Goal: Task Accomplishment & Management: Complete application form

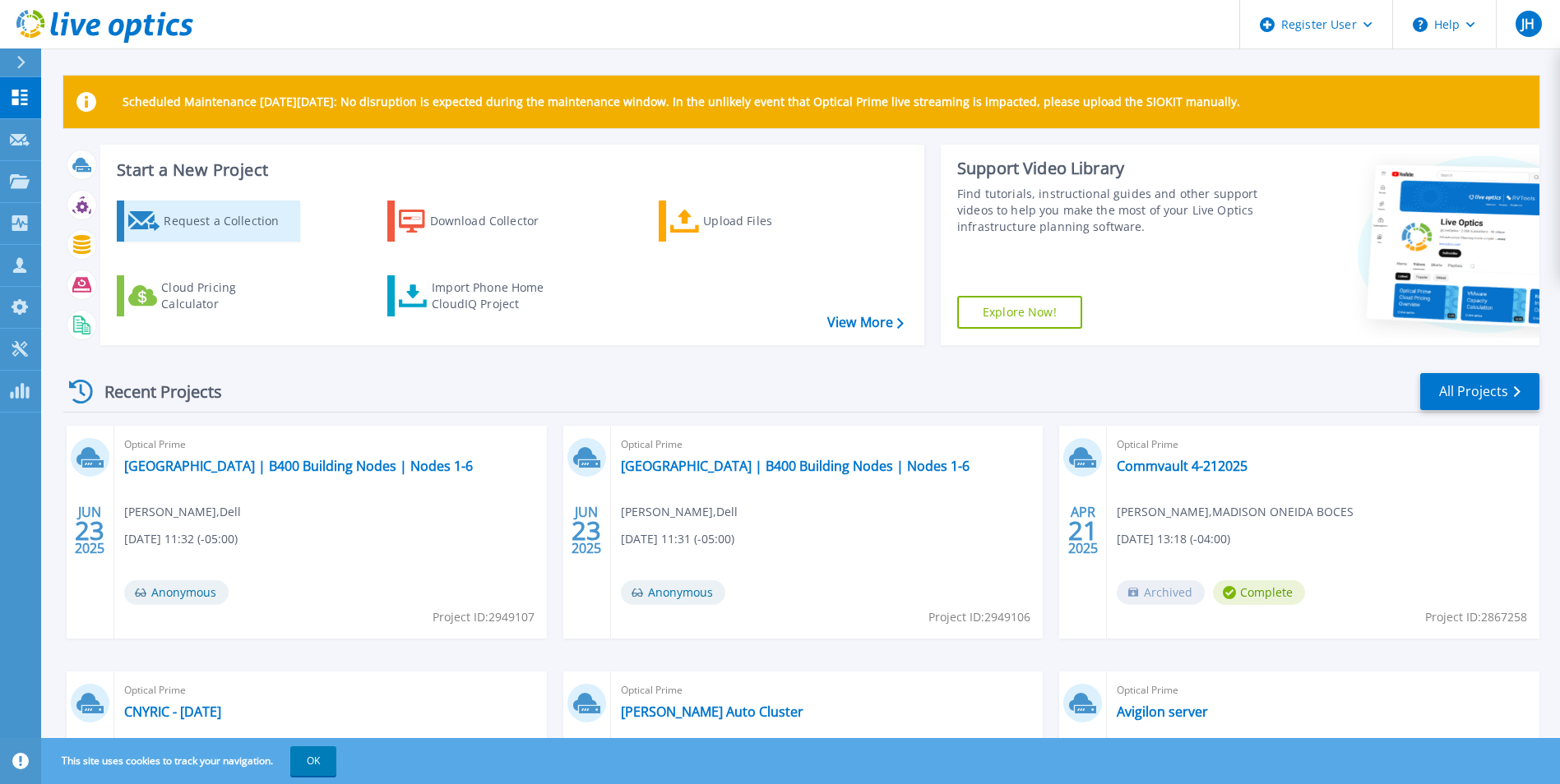
click at [189, 214] on div "Request a Collection" at bounding box center [229, 221] width 132 height 33
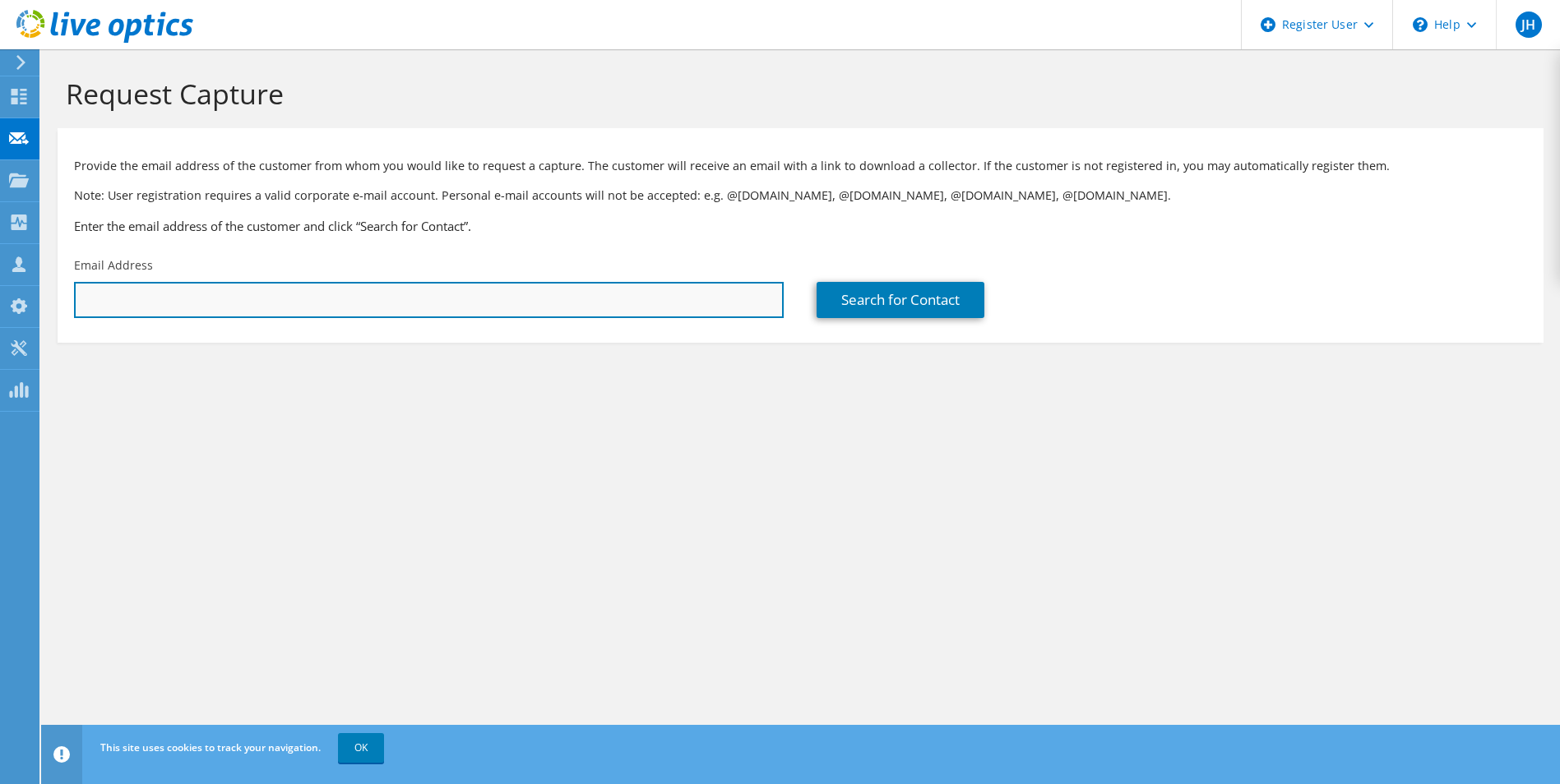
click at [232, 299] on input "text" at bounding box center [429, 299] width 710 height 36
paste input "mdaviau@oneidahealthcare.org"
type input "mdaviau@oneidahealthcare.org"
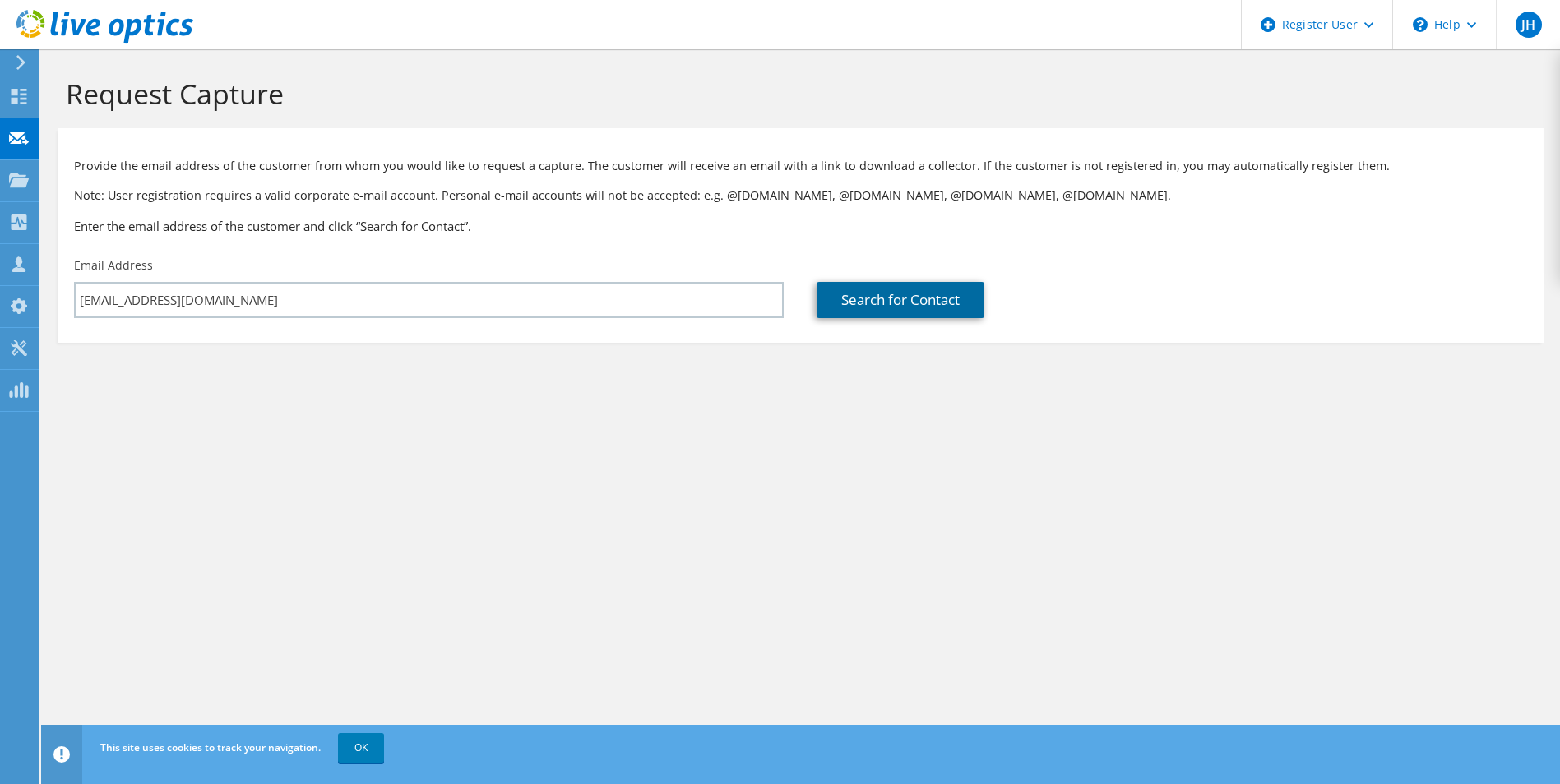
click at [933, 302] on link "Search for Contact" at bounding box center [900, 299] width 168 height 36
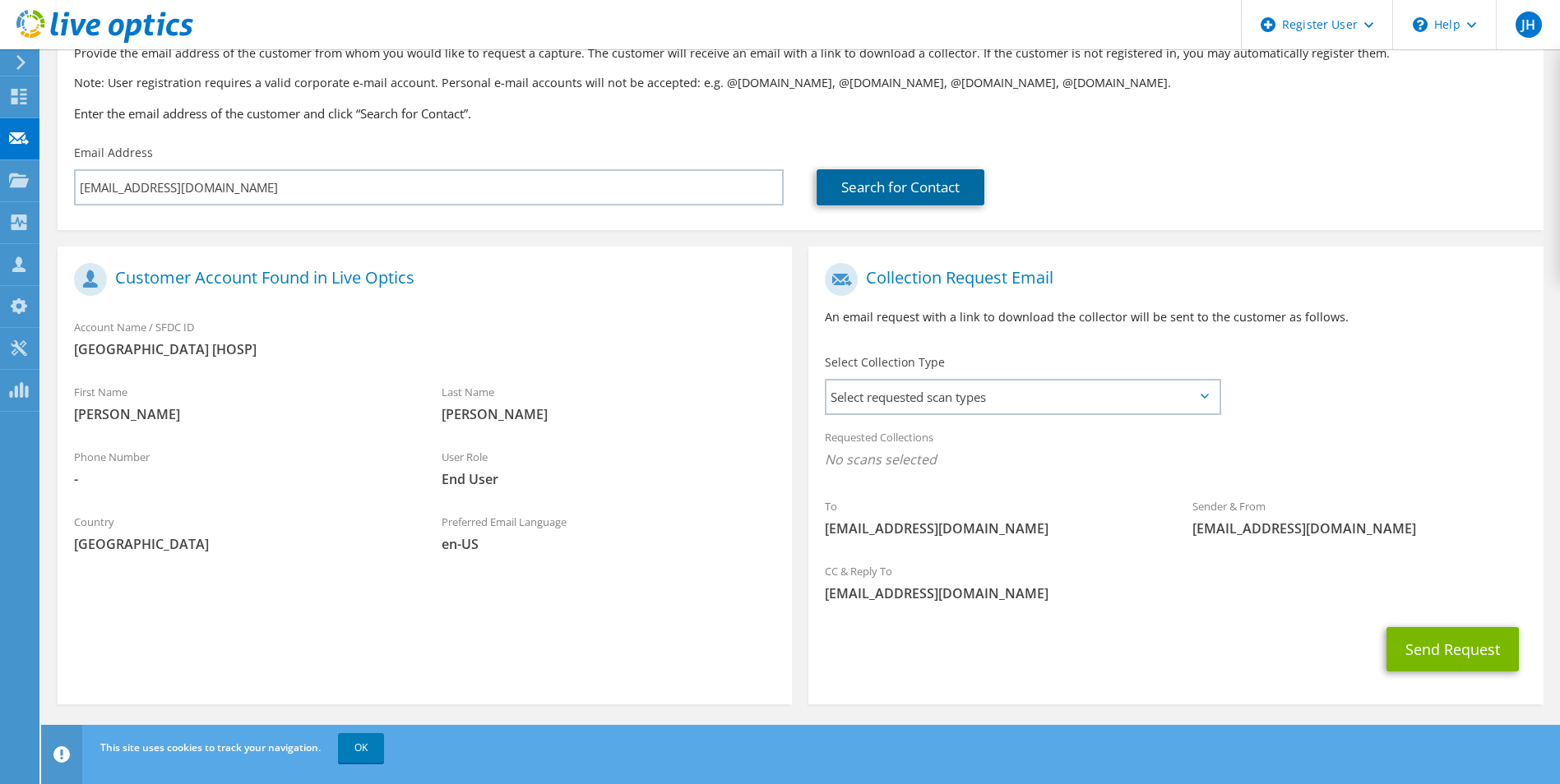
scroll to position [115, 0]
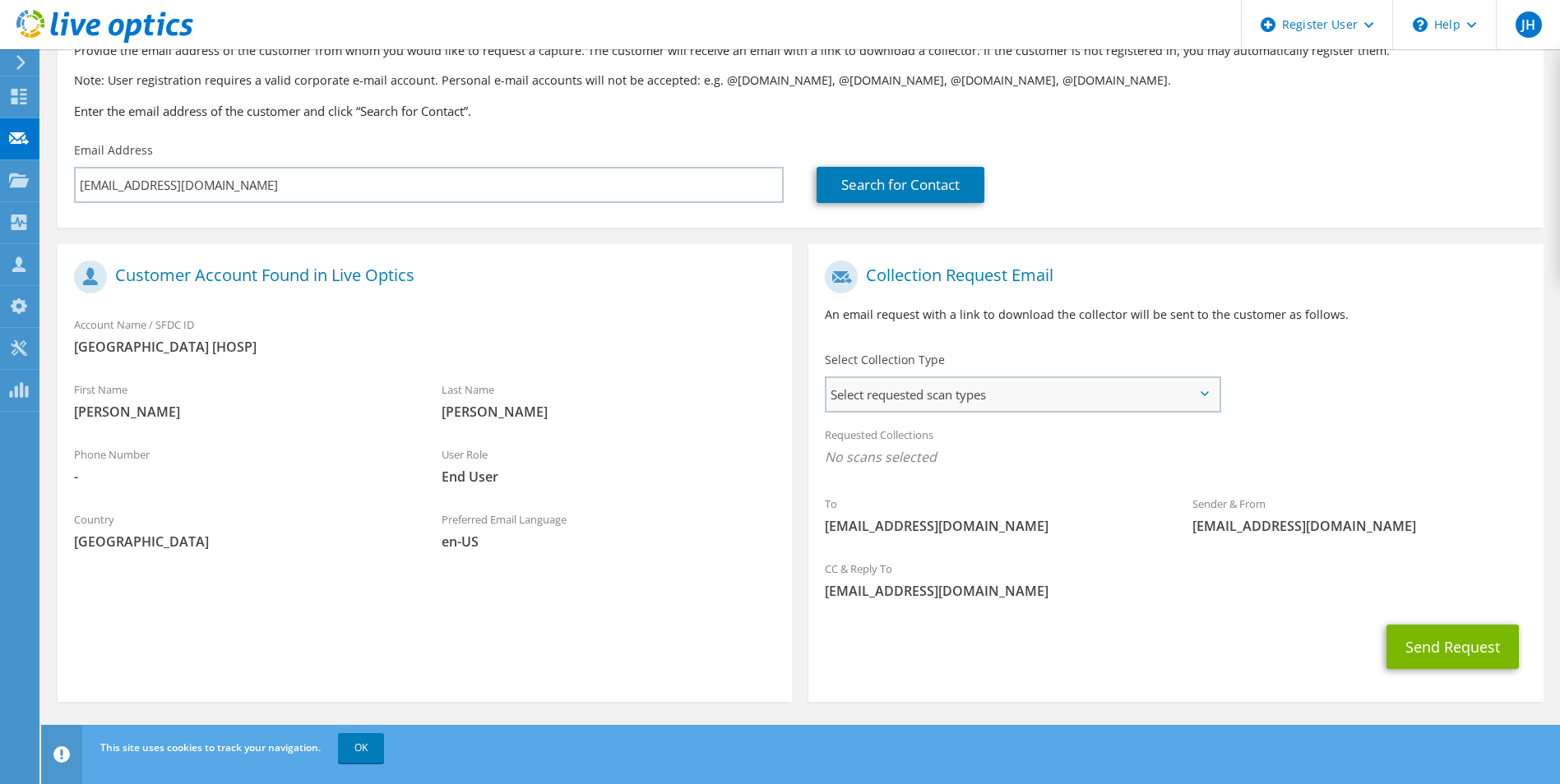
click at [1073, 397] on span "Select requested scan types" at bounding box center [1022, 394] width 392 height 33
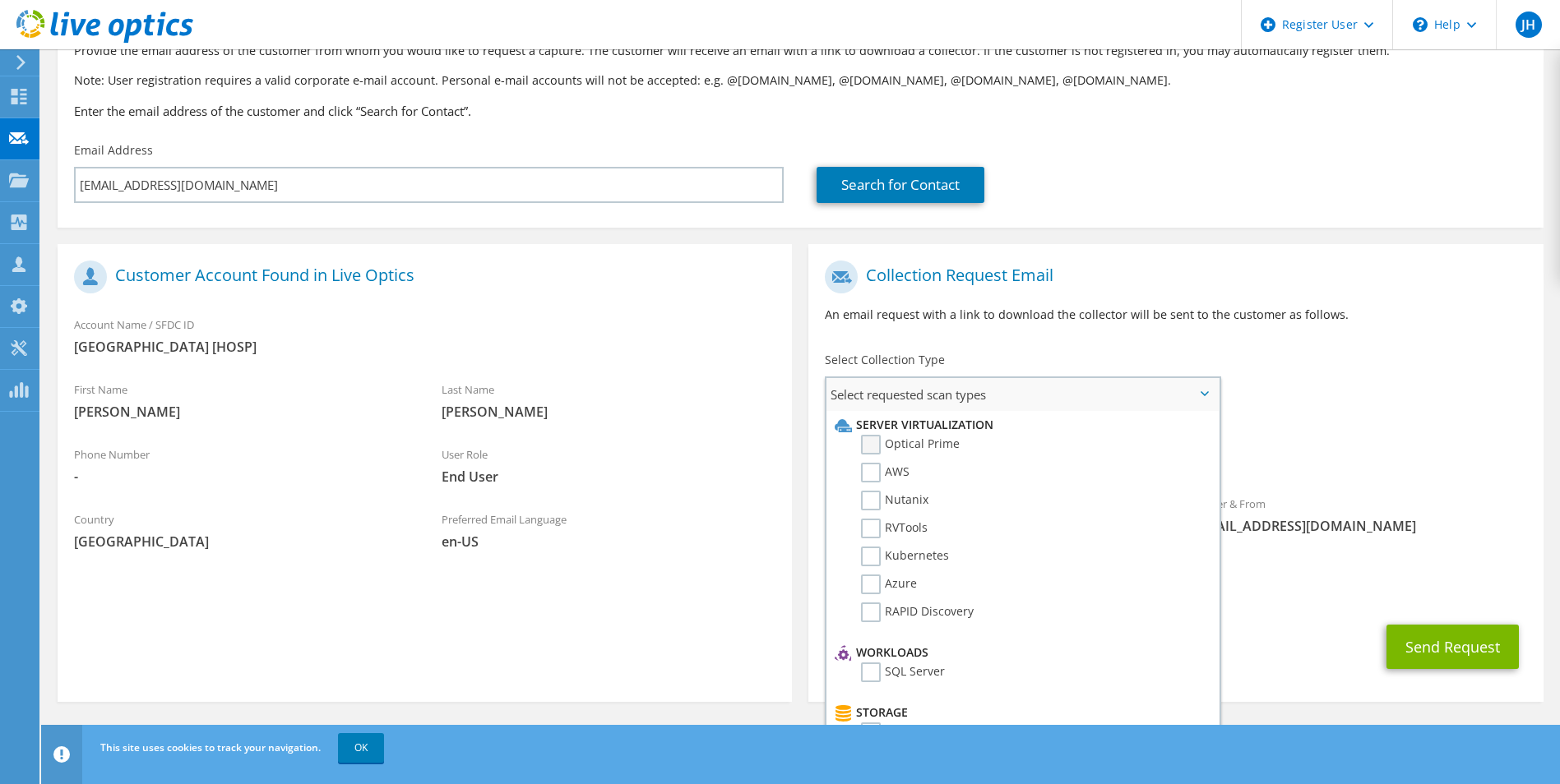
click at [869, 442] on label "Optical Prime" at bounding box center [910, 445] width 99 height 20
click at [0, 0] on input "Optical Prime" at bounding box center [0, 0] width 0 height 0
click at [1418, 403] on div "To mdaviau@oneidahealthcare.org Sender & From liveoptics@liveoptics.com" at bounding box center [1175, 404] width 734 height 304
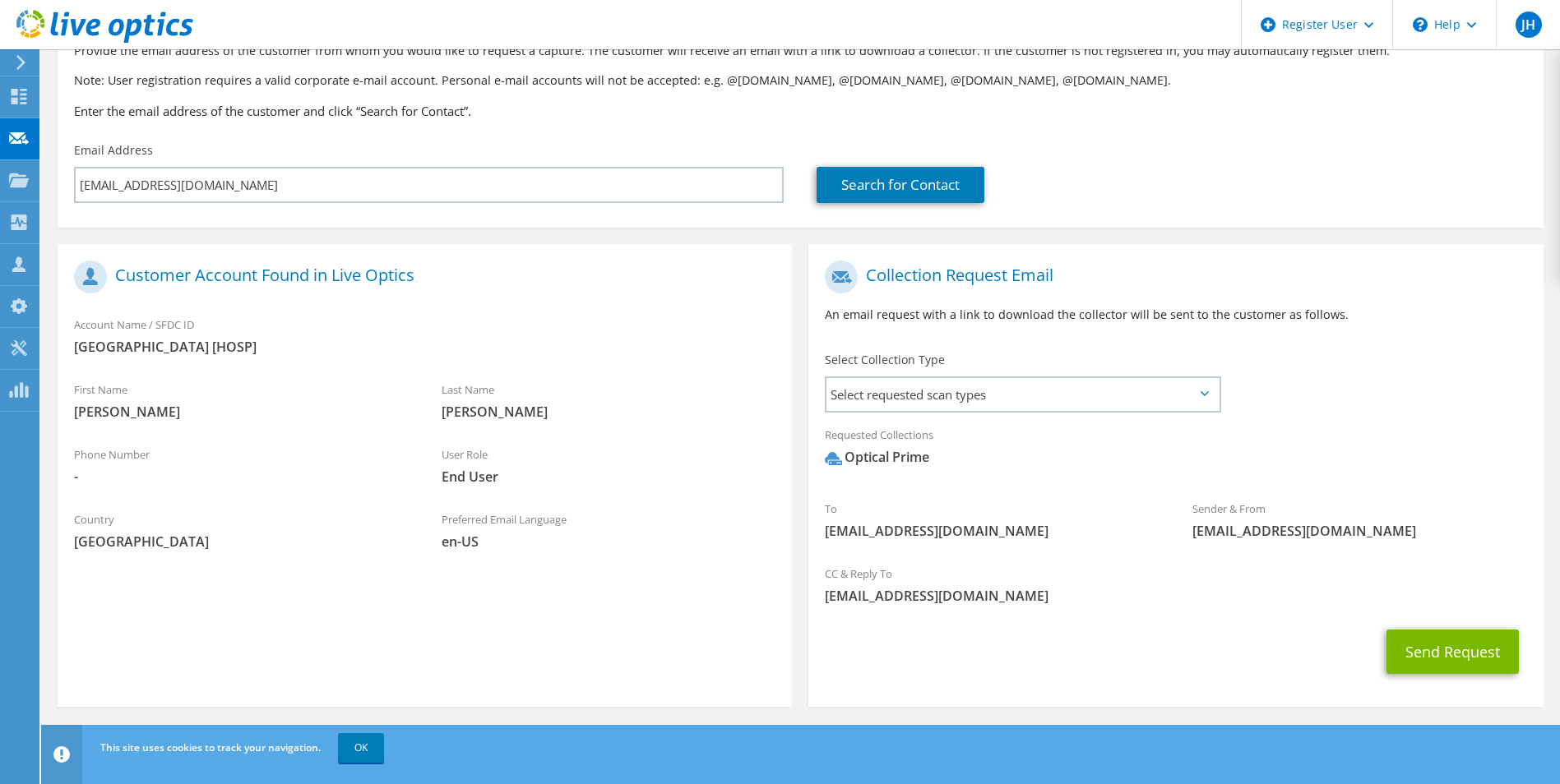
scroll to position [120, 0]
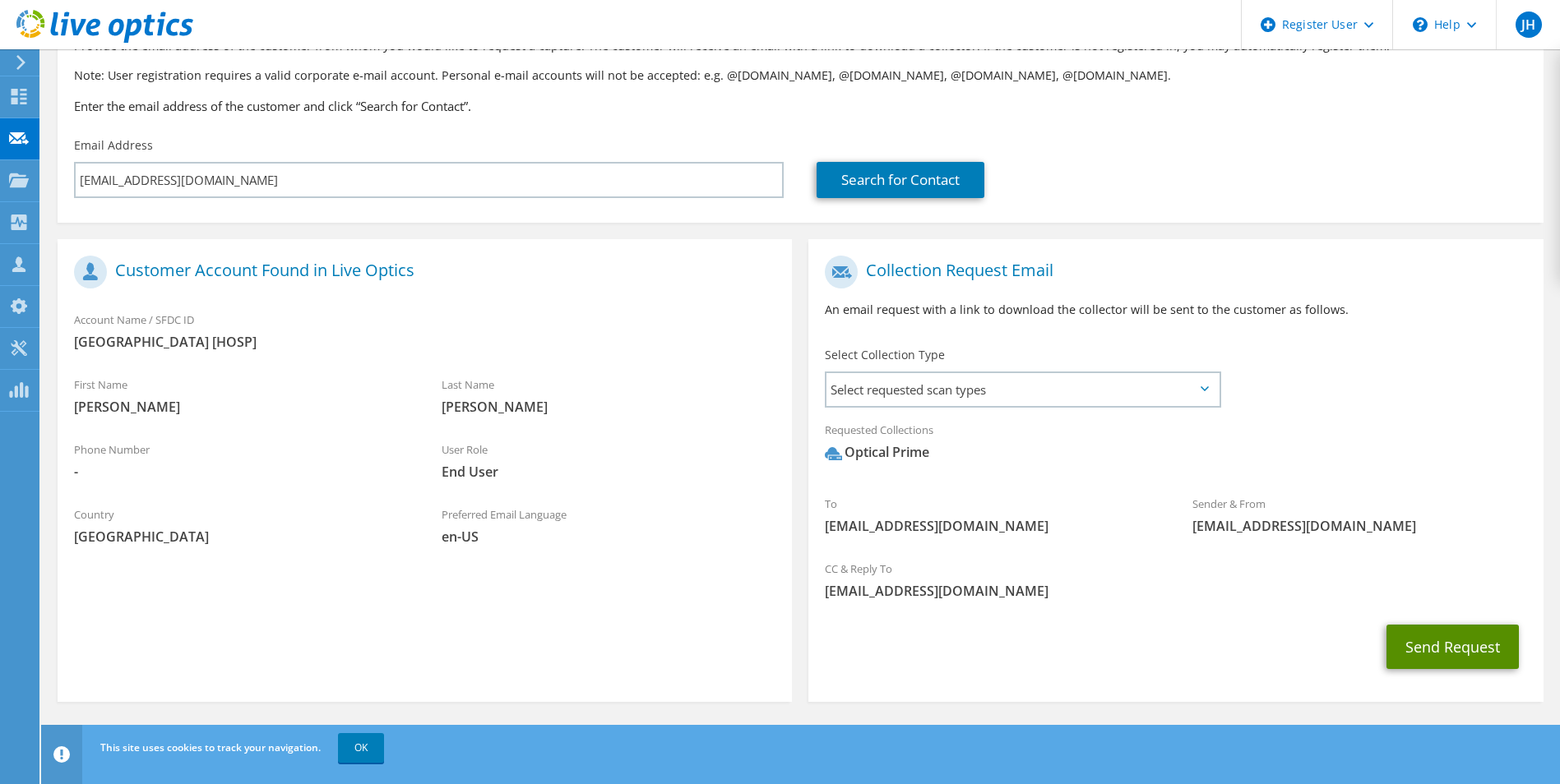
click at [1463, 646] on button "Send Request" at bounding box center [1453, 646] width 133 height 44
